Goal: Transaction & Acquisition: Download file/media

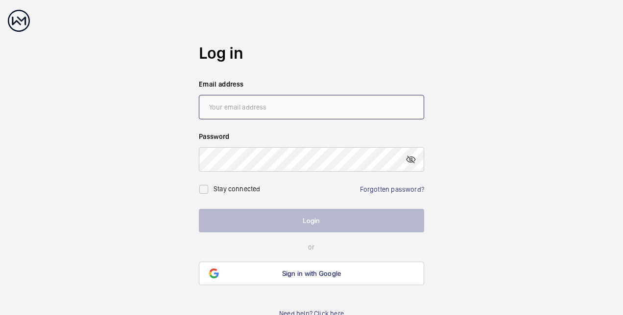
type input "[PERSON_NAME][EMAIL_ADDRESS][PERSON_NAME][DOMAIN_NAME]"
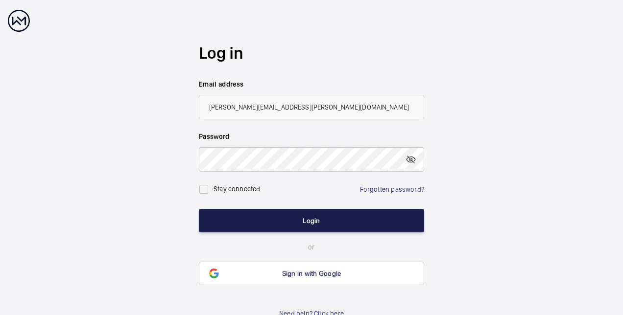
click at [281, 221] on button "Login" at bounding box center [311, 220] width 225 height 23
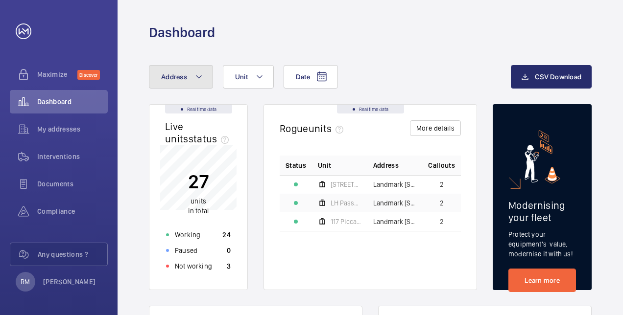
click at [193, 69] on button "Address" at bounding box center [181, 76] width 64 height 23
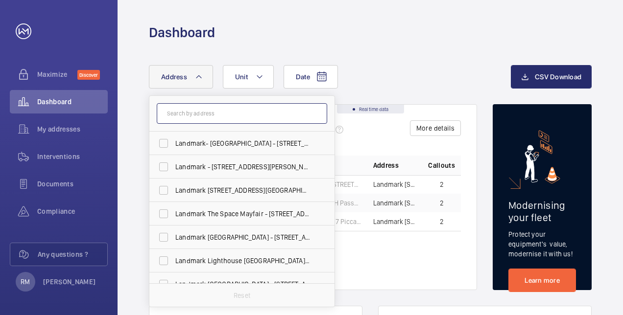
click at [192, 115] on input "text" at bounding box center [242, 113] width 170 height 21
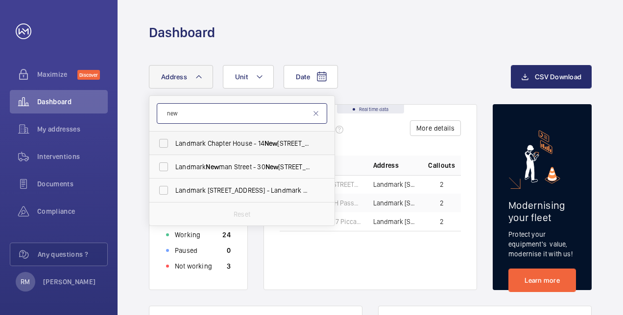
type input "new"
click at [265, 148] on label "Landmark Chapter House - [STREET_ADDRESS]" at bounding box center [234, 143] width 170 height 23
click at [173, 148] on input "Landmark Chapter House - [STREET_ADDRESS]" at bounding box center [164, 144] width 20 height 20
checkbox input "true"
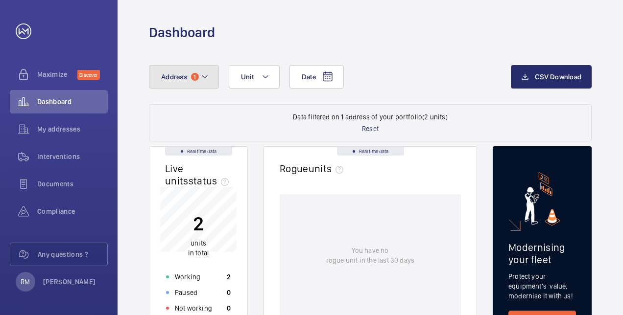
click at [191, 78] on span "1" at bounding box center [195, 77] width 8 height 8
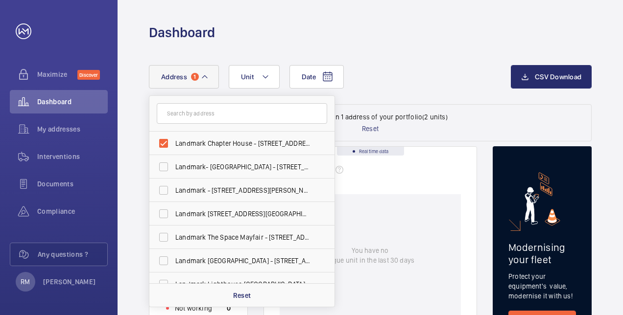
click at [190, 74] on button "Address 1" at bounding box center [184, 76] width 70 height 23
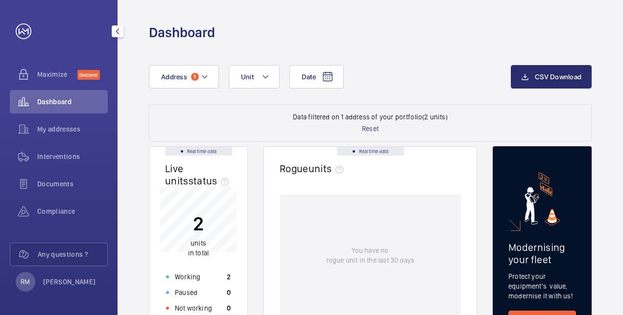
click at [63, 104] on span "Dashboard" at bounding box center [72, 102] width 70 height 10
click at [117, 31] on mat-icon "button" at bounding box center [118, 31] width 12 height 8
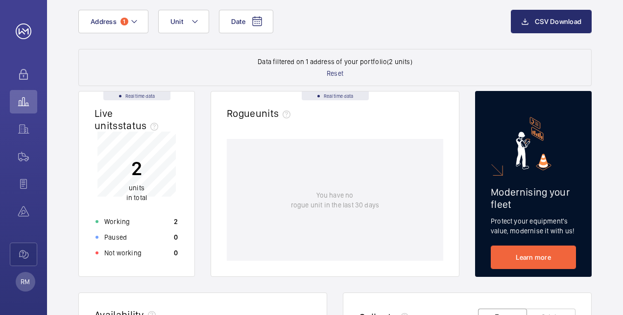
scroll to position [98, 0]
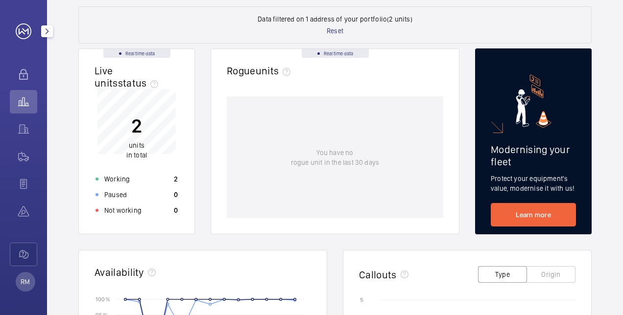
click at [24, 100] on wm-front-icon-button at bounding box center [23, 101] width 27 height 23
click at [24, 135] on wm-front-icon-button at bounding box center [23, 128] width 27 height 23
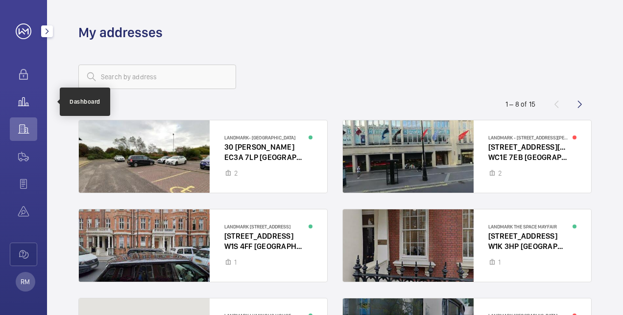
click at [23, 100] on wm-front-icon-button at bounding box center [23, 101] width 27 height 23
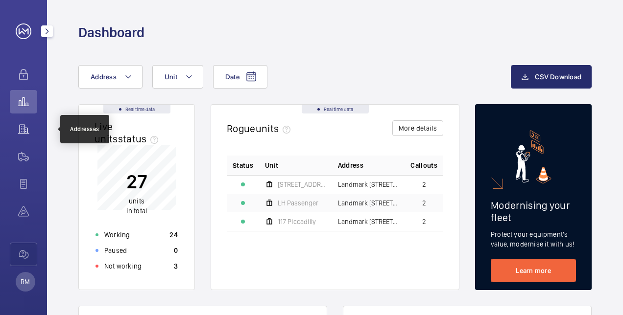
click at [23, 129] on wm-front-icon-button at bounding box center [23, 128] width 27 height 23
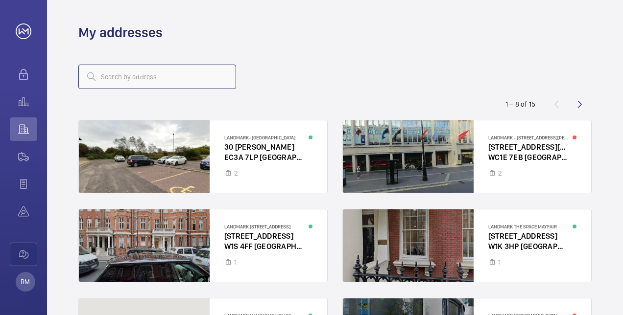
click at [128, 83] on input "text" at bounding box center [157, 77] width 158 height 24
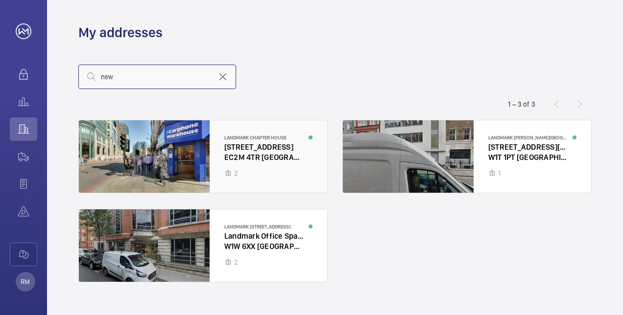
type input "new"
click at [266, 155] on div at bounding box center [203, 156] width 248 height 72
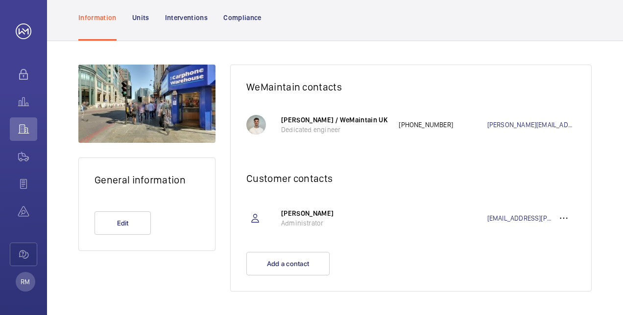
scroll to position [36, 0]
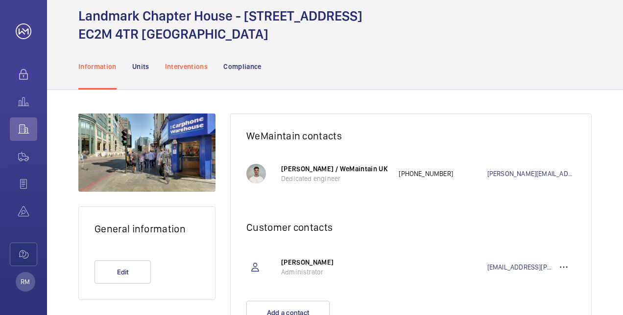
click at [187, 55] on div "Interventions" at bounding box center [186, 66] width 43 height 47
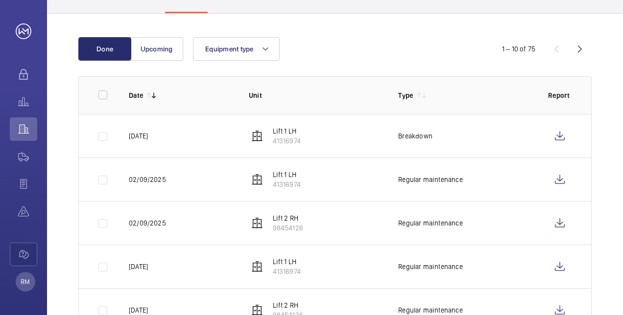
scroll to position [134, 0]
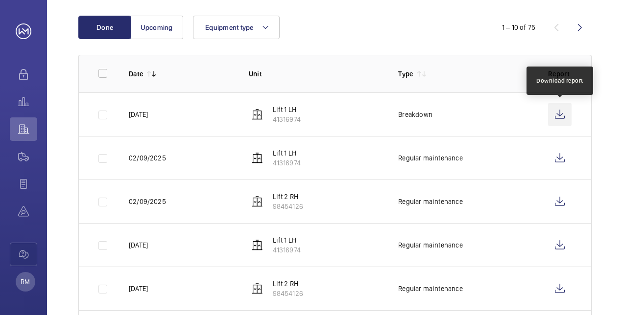
click at [556, 113] on wm-front-icon-button at bounding box center [559, 114] width 23 height 23
